Goal: Task Accomplishment & Management: Manage account settings

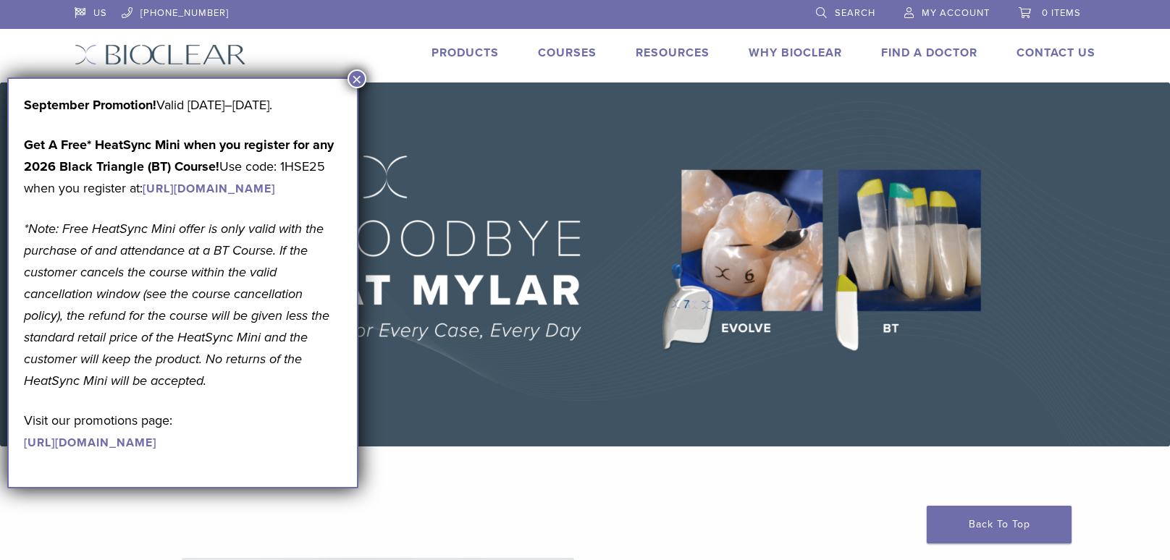
click at [356, 80] on button "×" at bounding box center [356, 78] width 19 height 19
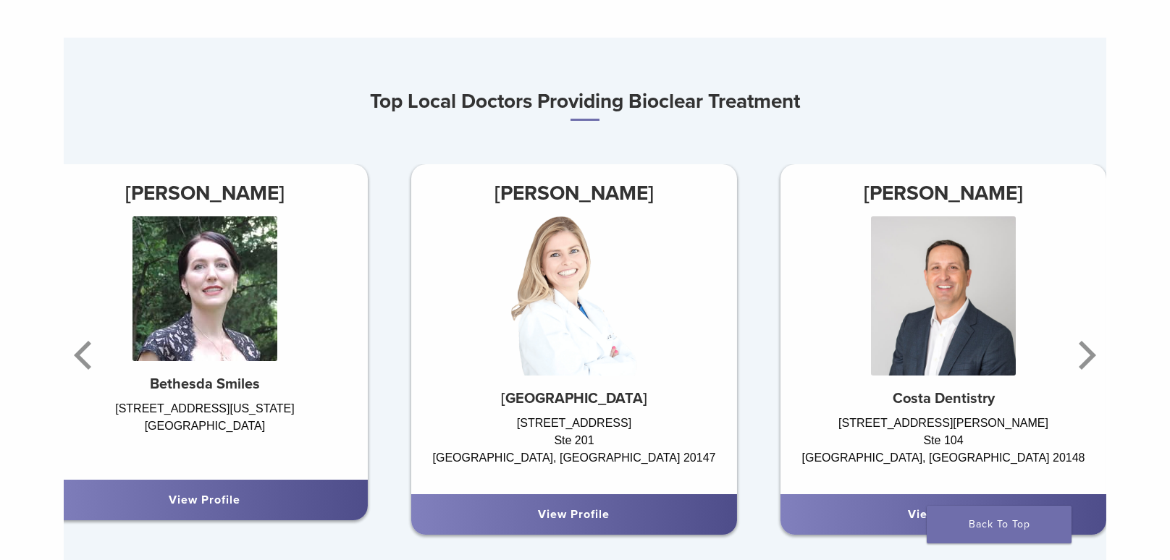
scroll to position [824, 0]
click at [1086, 353] on icon "Next" at bounding box center [1084, 354] width 29 height 87
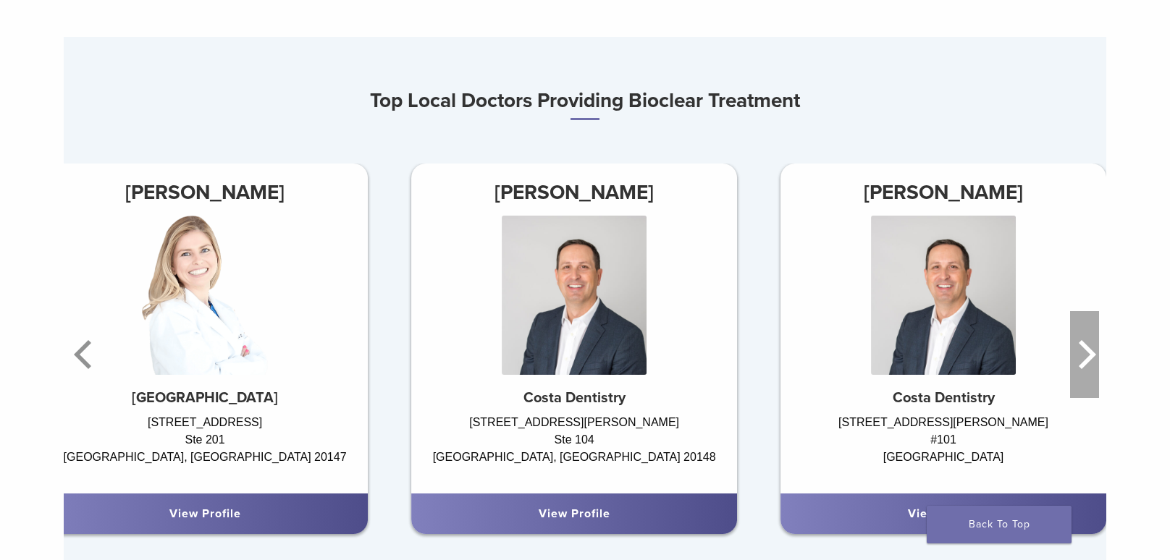
click at [1086, 353] on icon "Next" at bounding box center [1084, 354] width 29 height 87
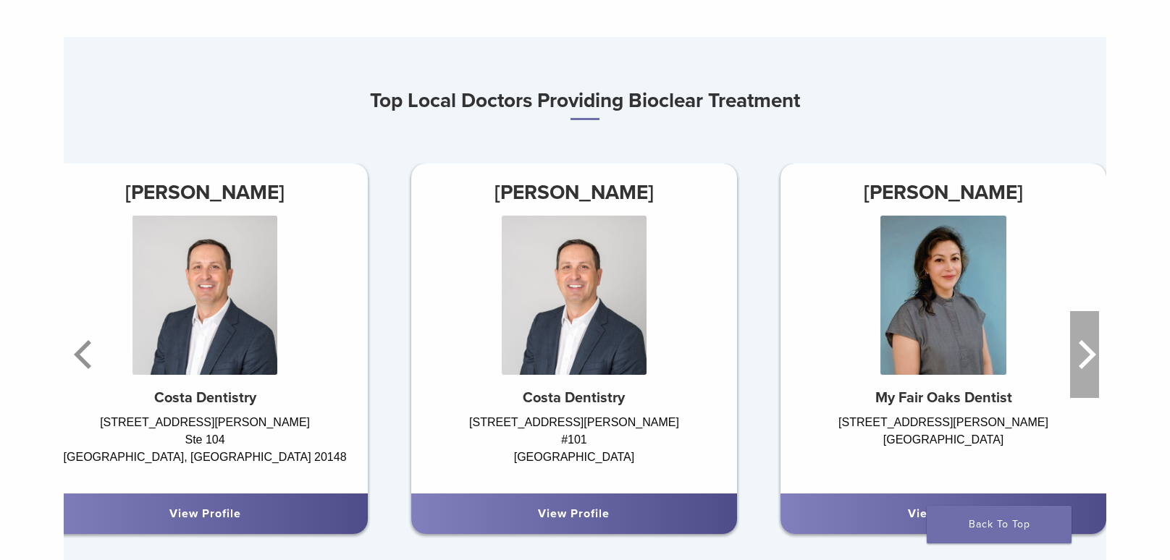
click at [1086, 353] on icon "Next" at bounding box center [1084, 354] width 29 height 87
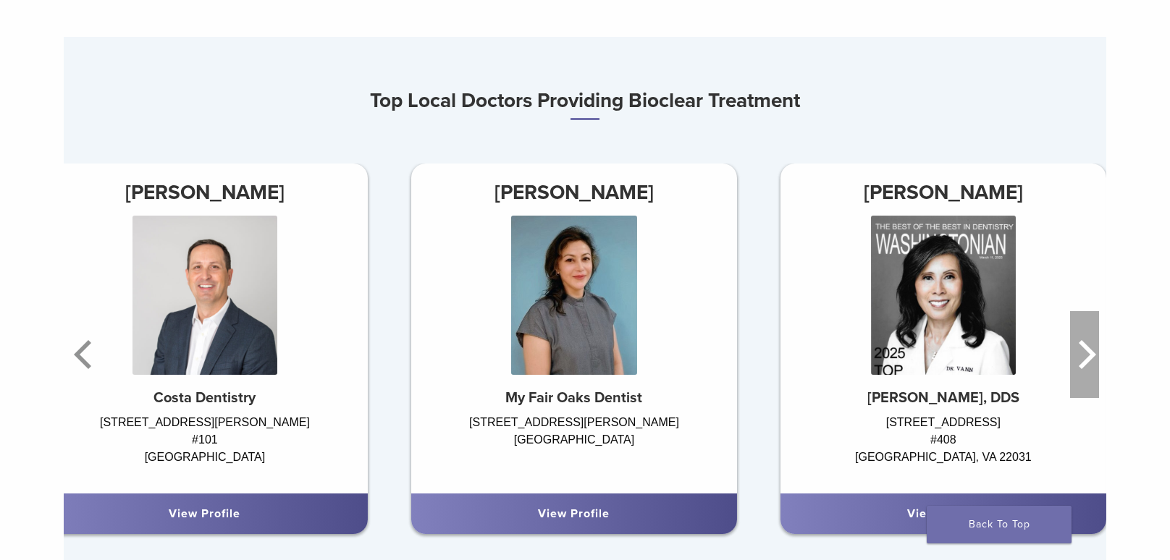
click at [1086, 353] on icon "Next" at bounding box center [1084, 354] width 29 height 87
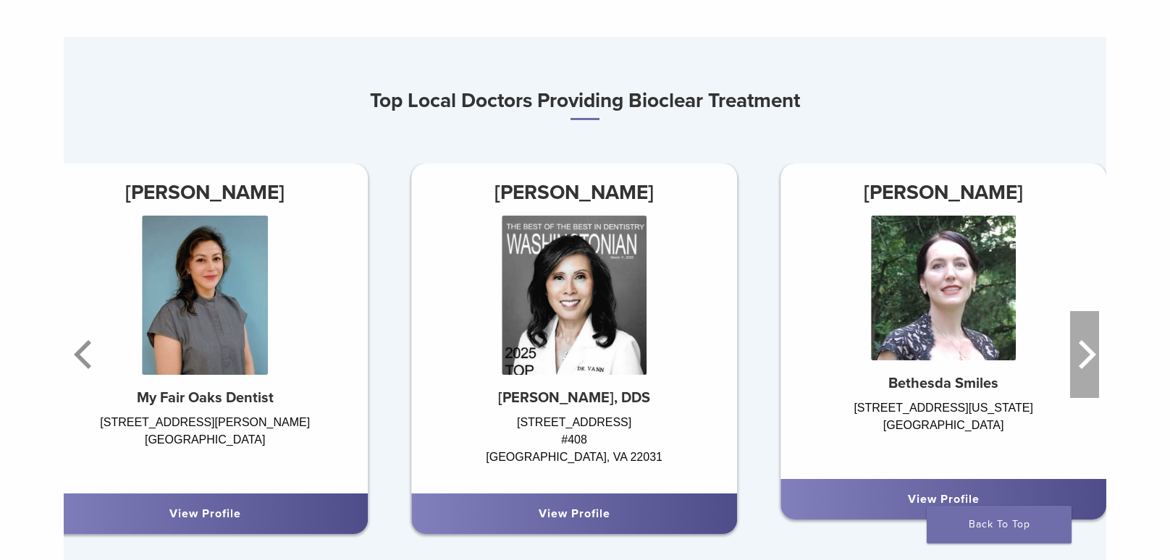
click at [1086, 353] on icon "Next" at bounding box center [1084, 354] width 29 height 87
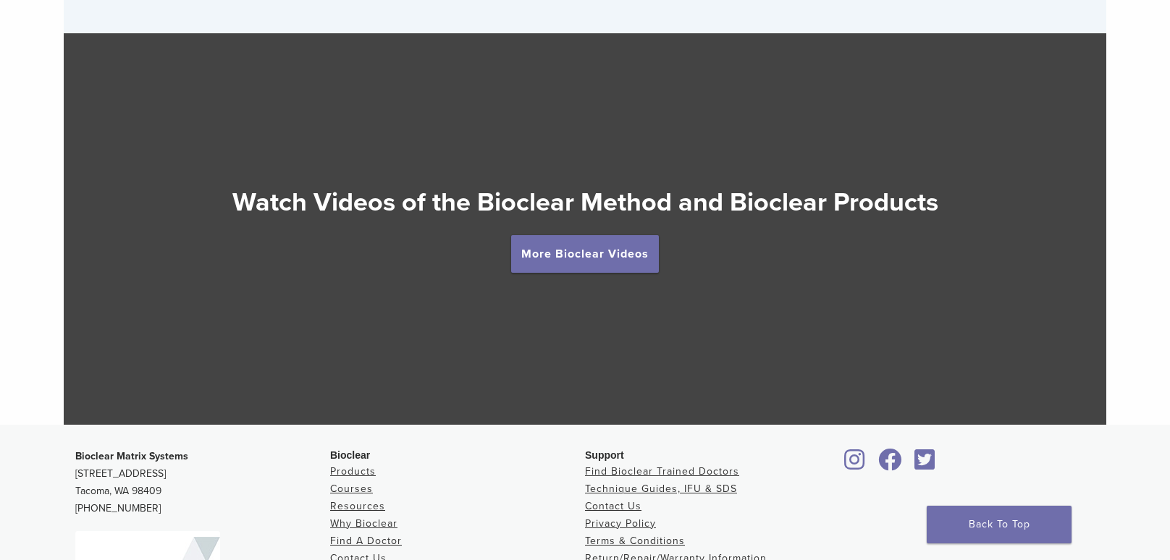
scroll to position [2551, 0]
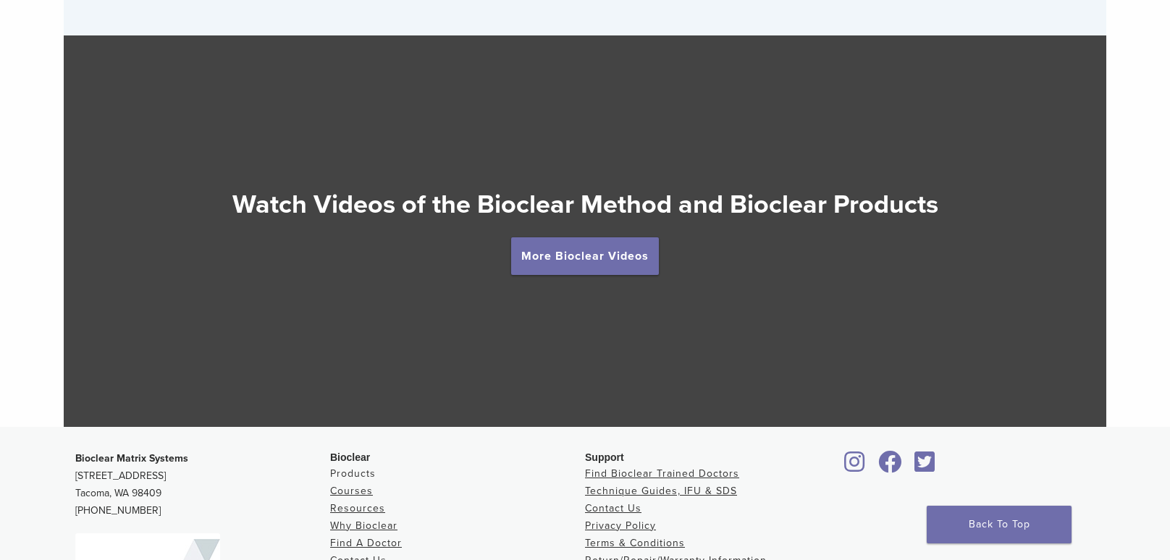
click at [365, 478] on link "Products" at bounding box center [353, 474] width 46 height 12
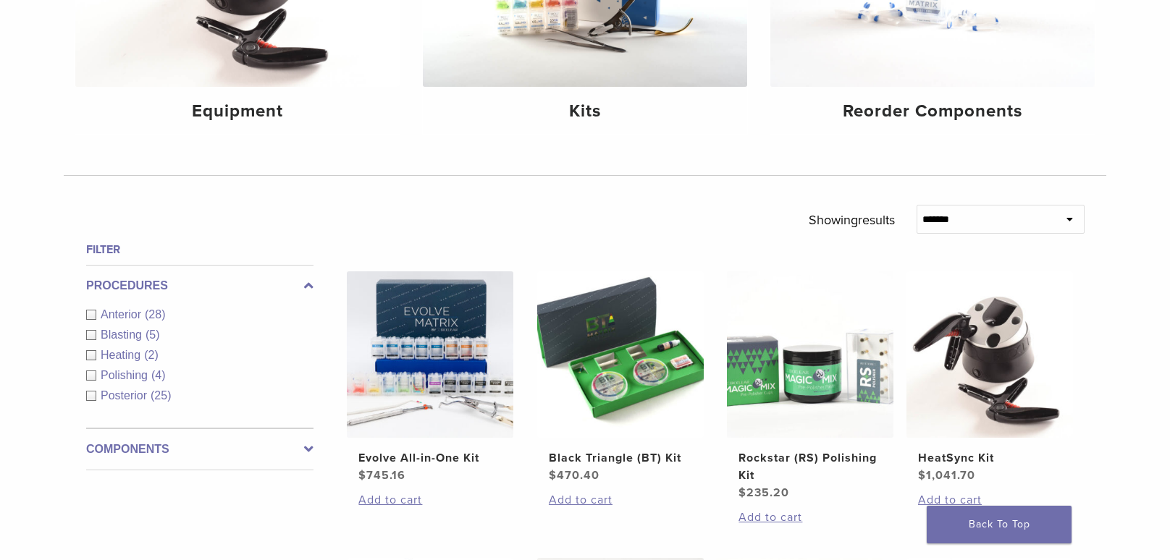
scroll to position [157, 0]
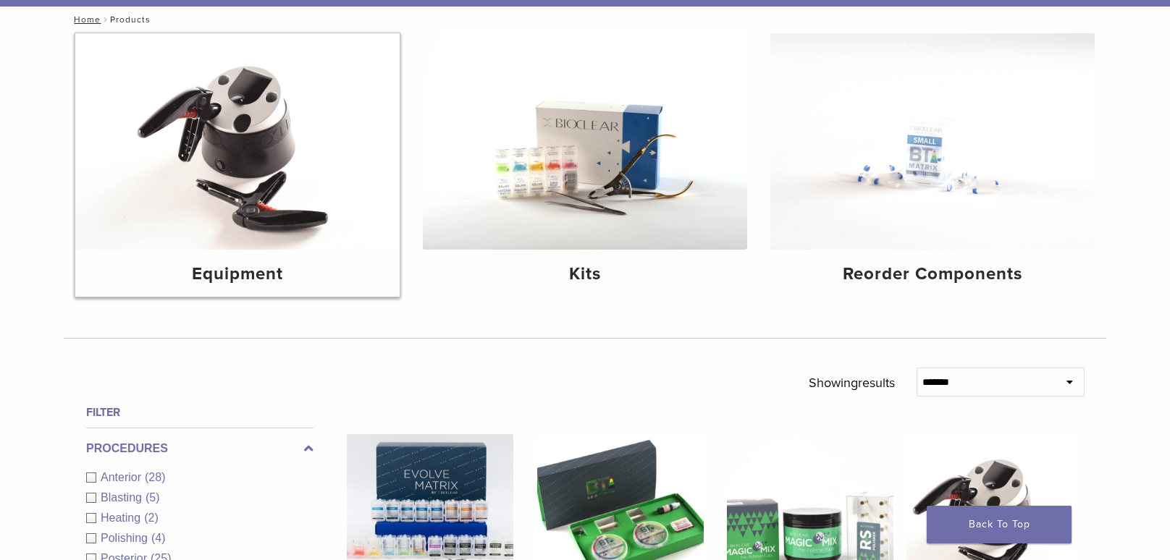
click at [263, 271] on h4 "Equipment" at bounding box center [237, 274] width 301 height 26
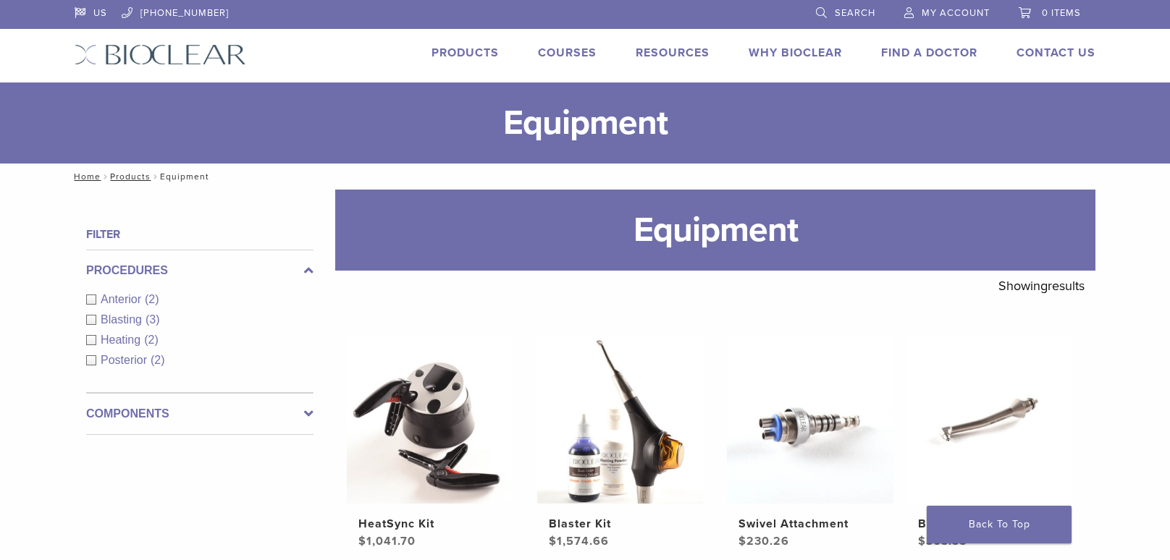
click at [304, 418] on icon at bounding box center [308, 413] width 9 height 17
click at [940, 9] on span "My Account" at bounding box center [955, 13] width 68 height 12
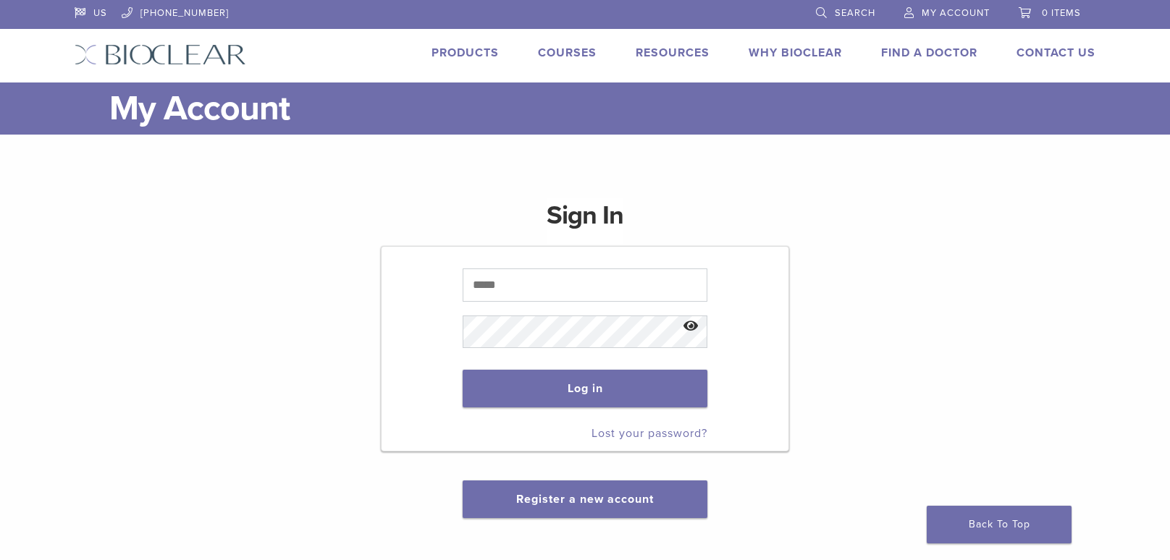
click at [961, 9] on span "My Account" at bounding box center [955, 13] width 68 height 12
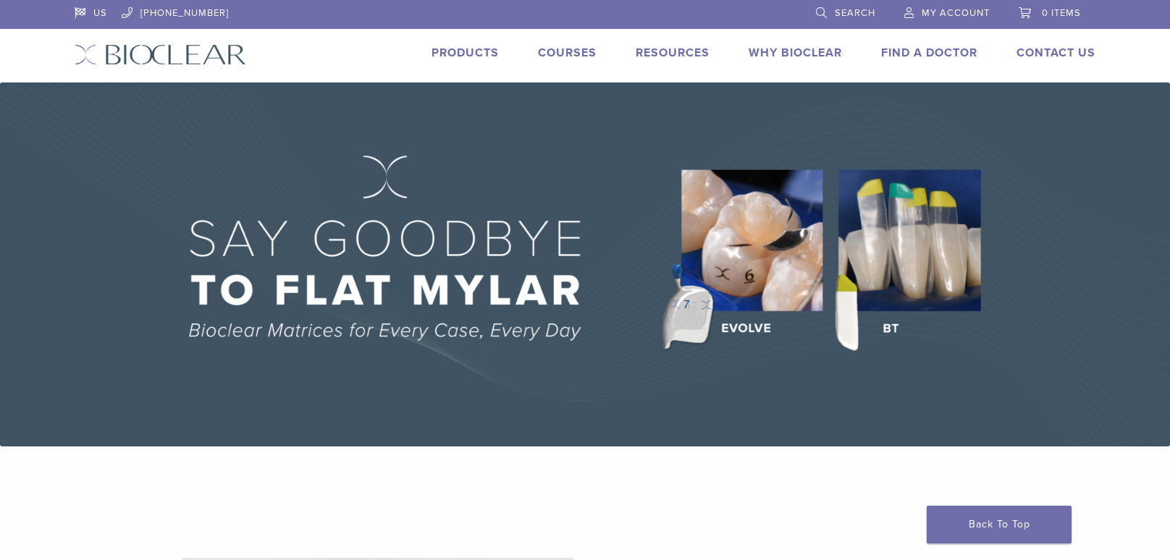
click at [910, 12] on link "My Account" at bounding box center [946, 11] width 85 height 22
